Goal: Communication & Community: Answer question/provide support

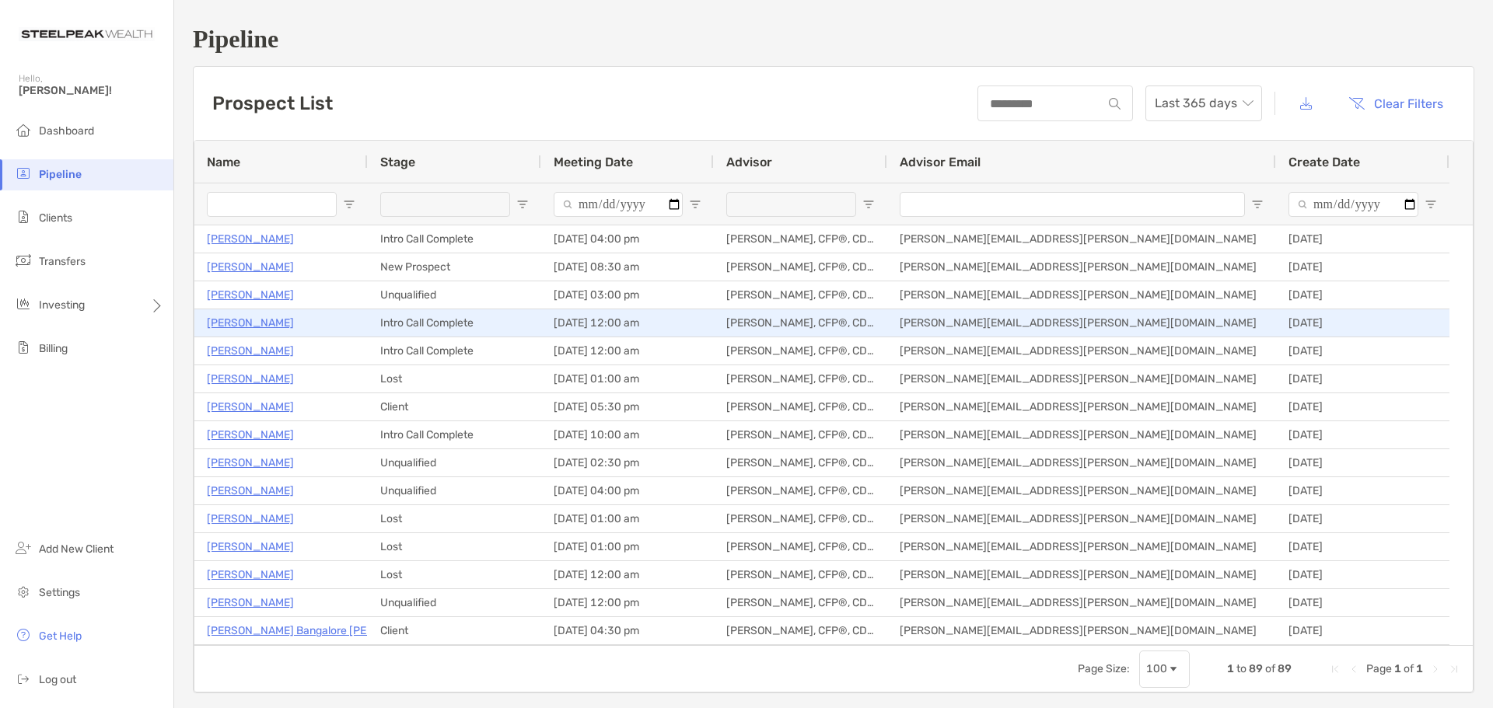
click at [237, 321] on p "[PERSON_NAME]" at bounding box center [250, 322] width 87 height 19
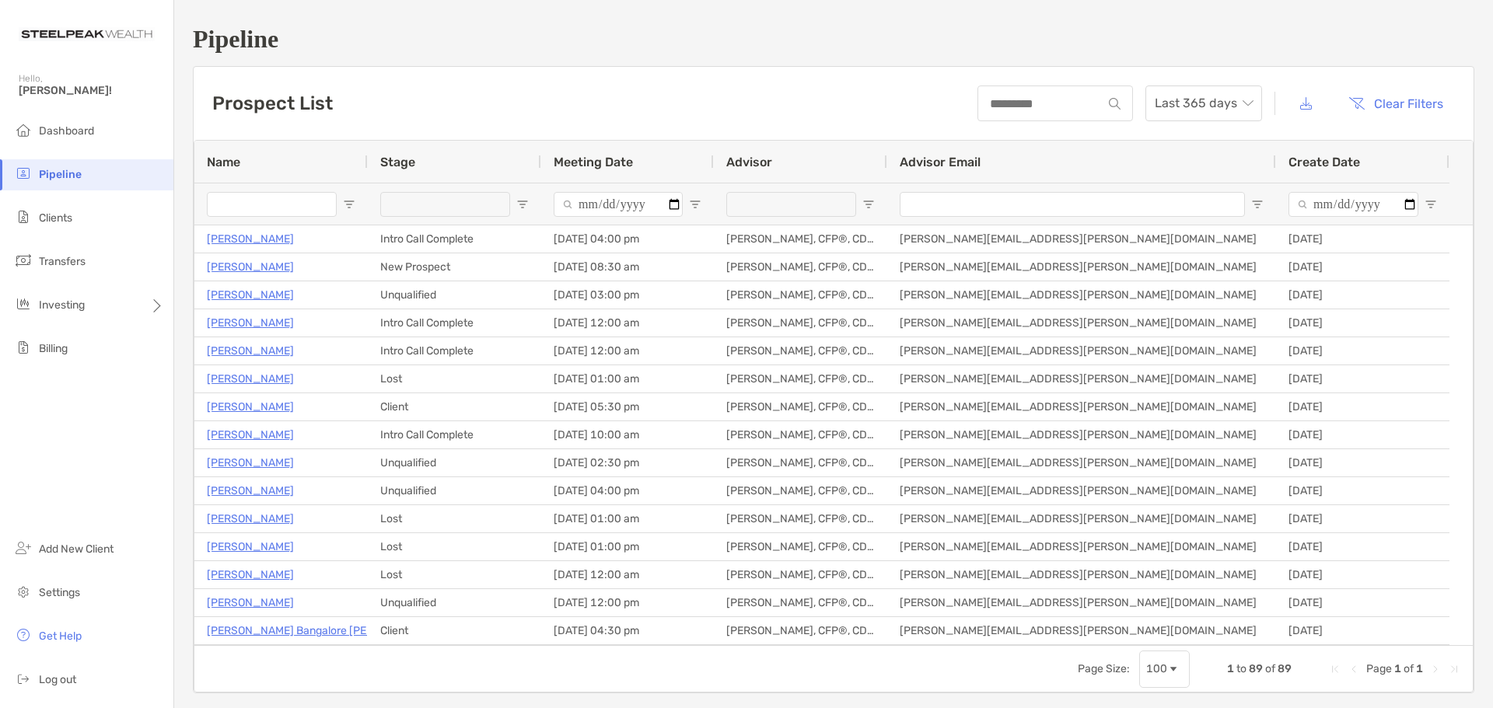
click at [518, 201] on span "Open Filter Menu" at bounding box center [522, 204] width 12 height 12
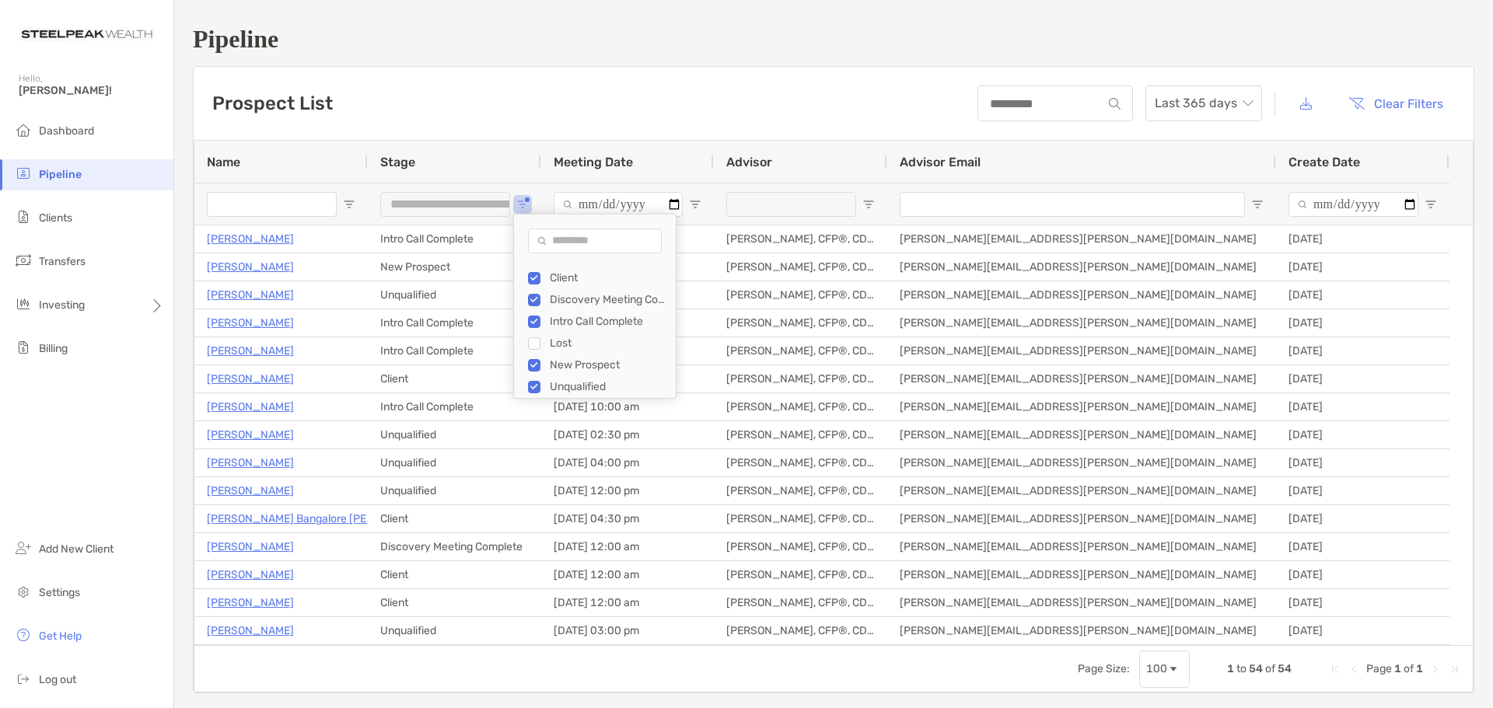
type input "**********"
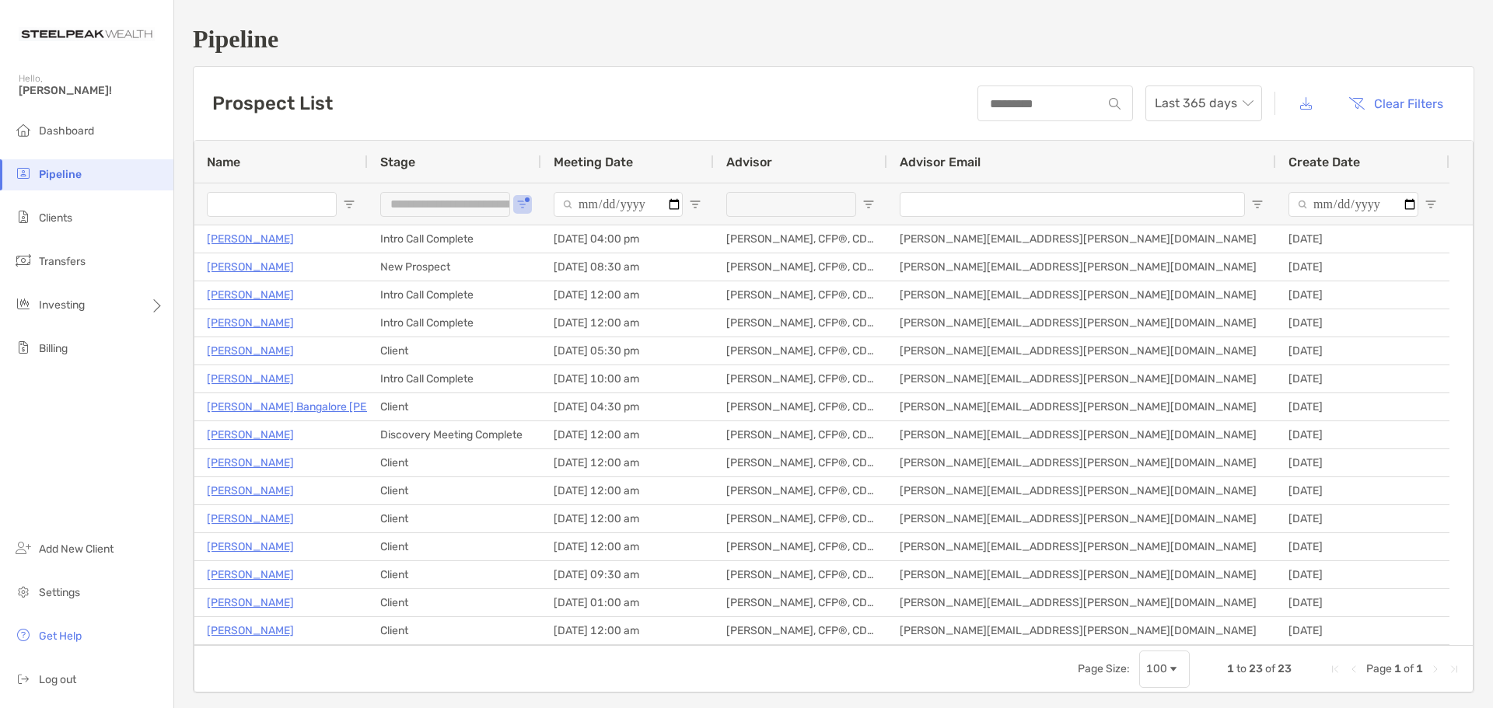
click at [536, 94] on div "Prospect List Last 365 days Clear Filters" at bounding box center [834, 103] width 1280 height 73
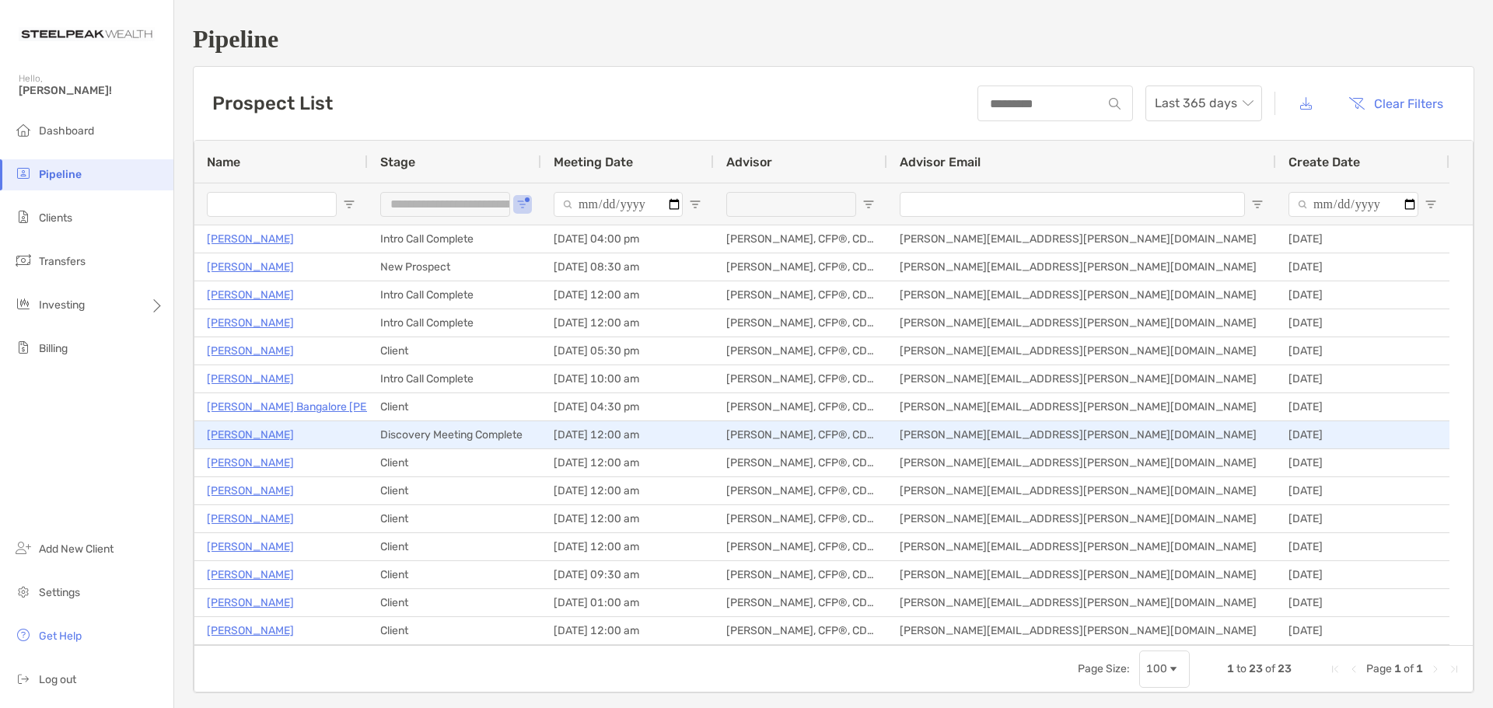
click at [245, 434] on p "[PERSON_NAME]" at bounding box center [250, 434] width 87 height 19
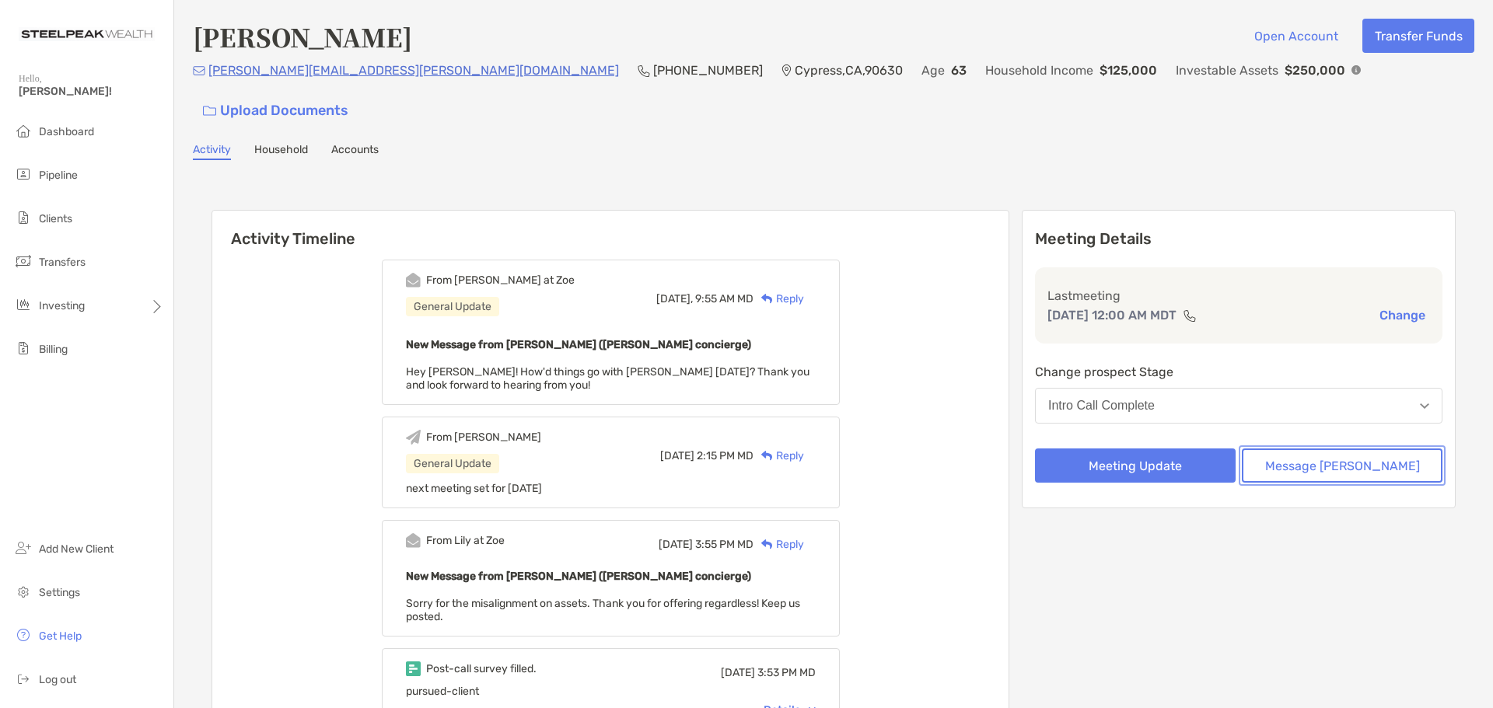
click at [1330, 449] on button "Message [PERSON_NAME]" at bounding box center [1341, 466] width 201 height 34
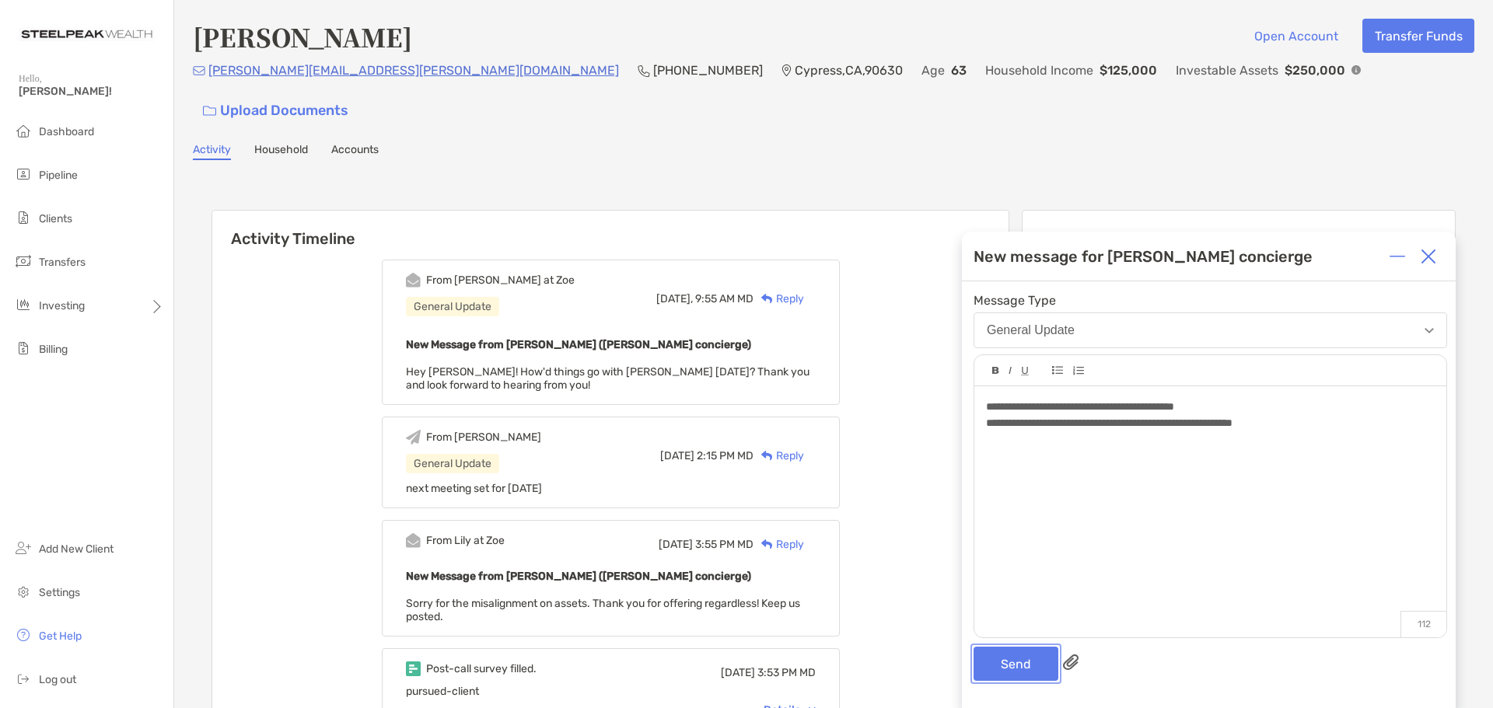
click at [1014, 659] on button "Send" at bounding box center [1015, 664] width 85 height 34
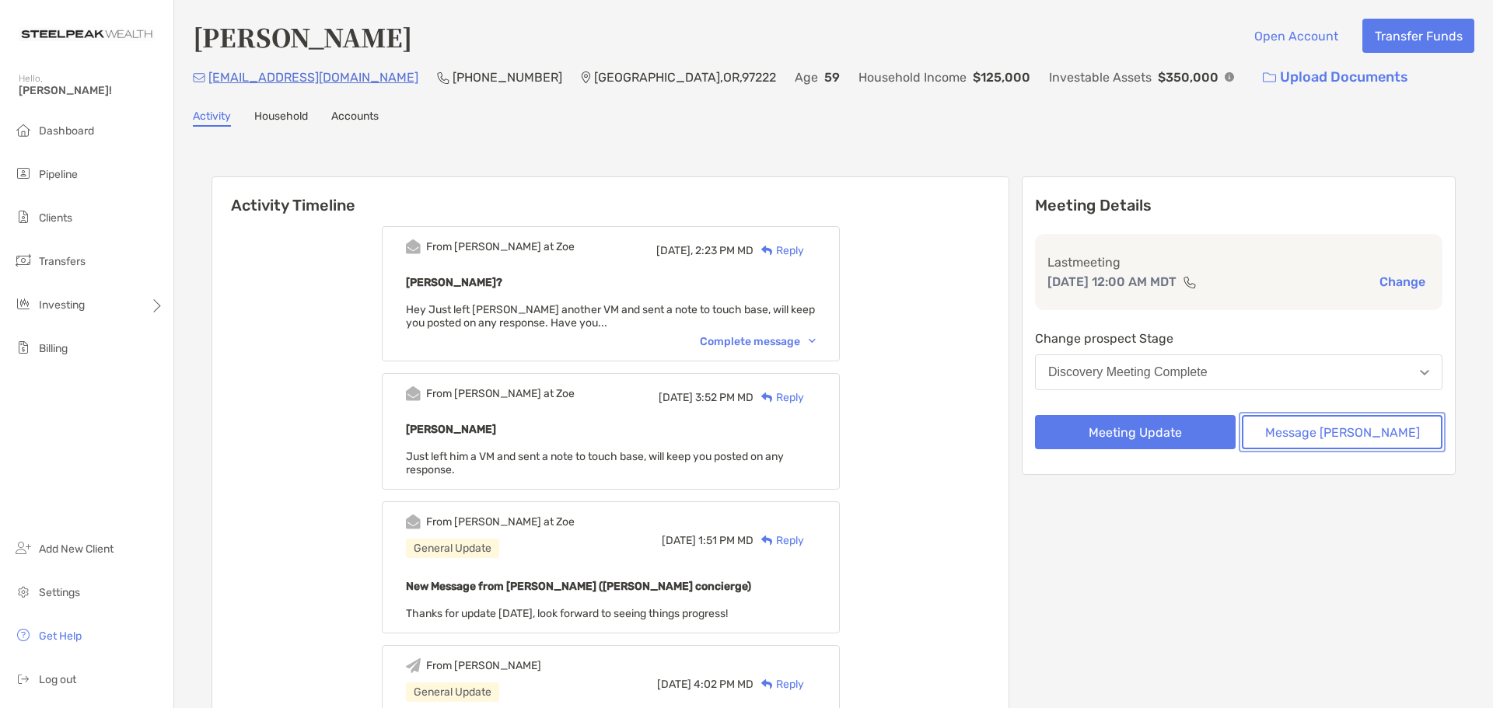
click at [1311, 434] on button "Message [PERSON_NAME]" at bounding box center [1341, 432] width 201 height 34
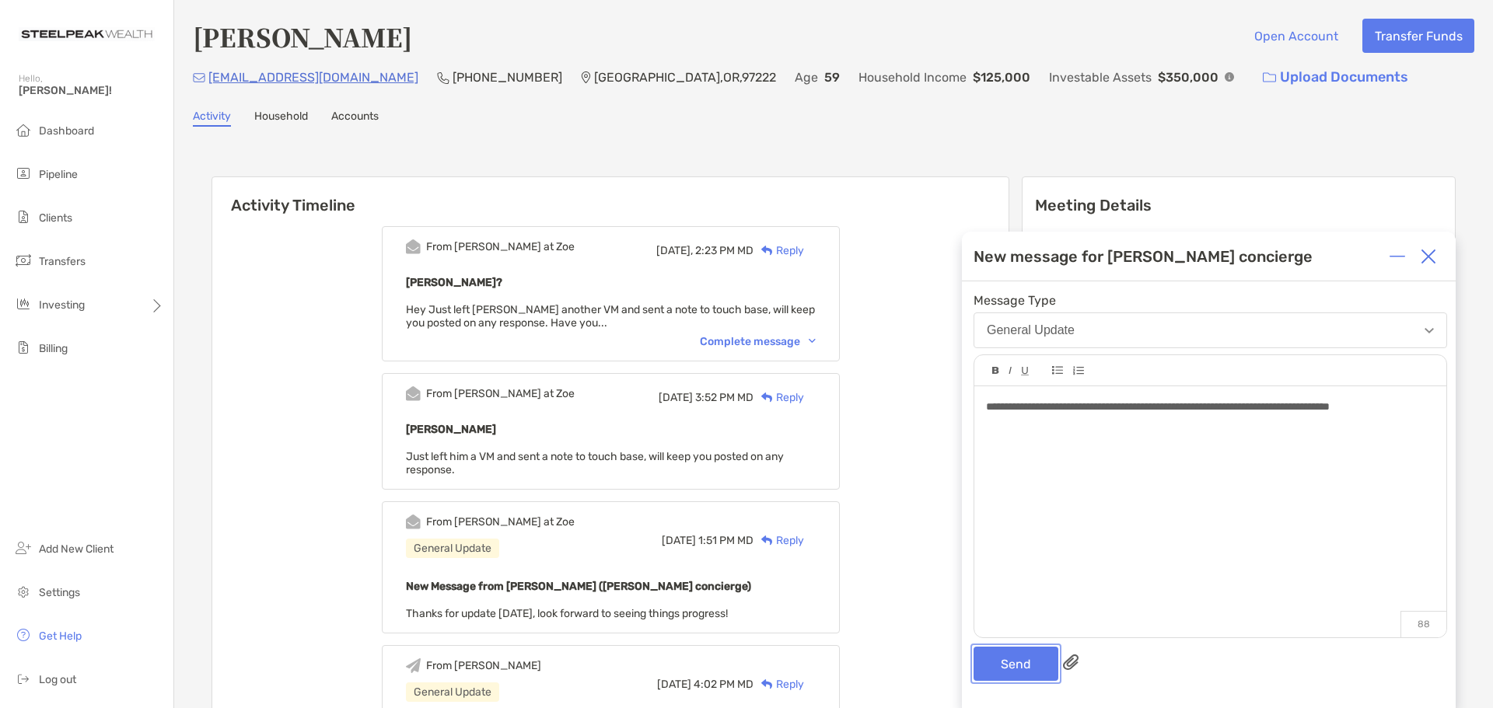
click at [1009, 662] on button "Send" at bounding box center [1015, 664] width 85 height 34
